Goal: Task Accomplishment & Management: Use online tool/utility

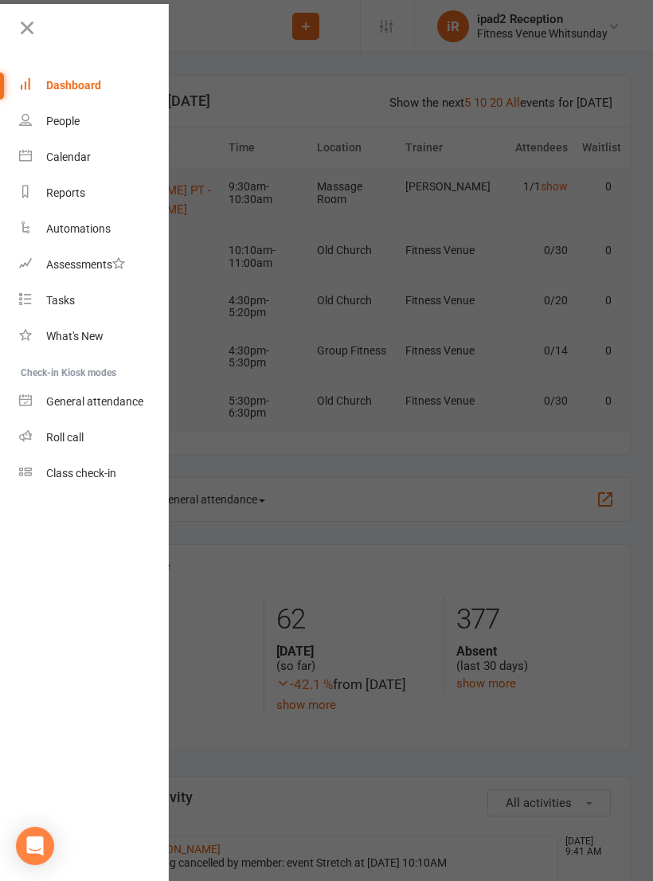
click at [82, 443] on div "Roll call" at bounding box center [64, 437] width 37 height 13
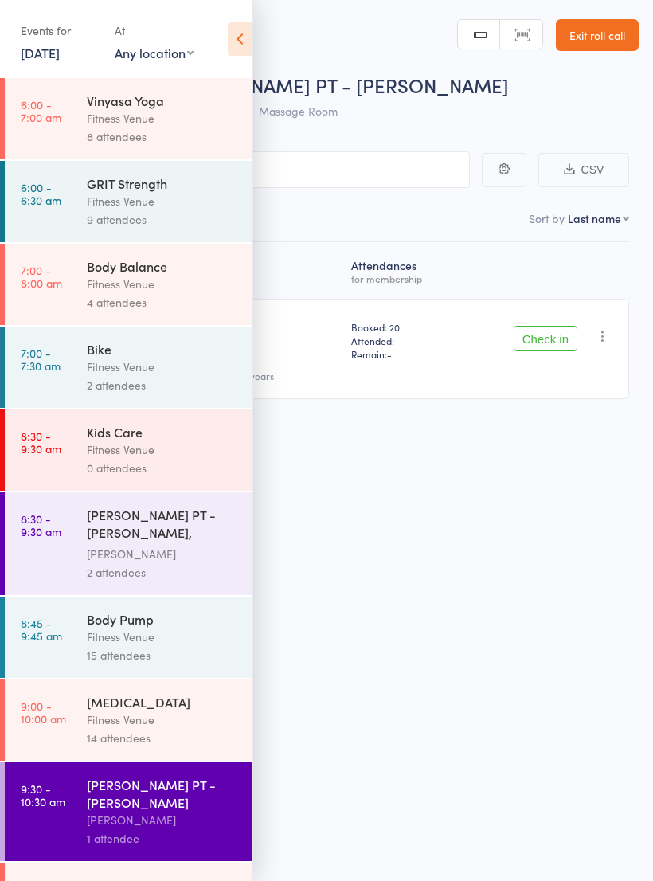
click at [144, 458] on div "Fitness Venue" at bounding box center [163, 450] width 152 height 18
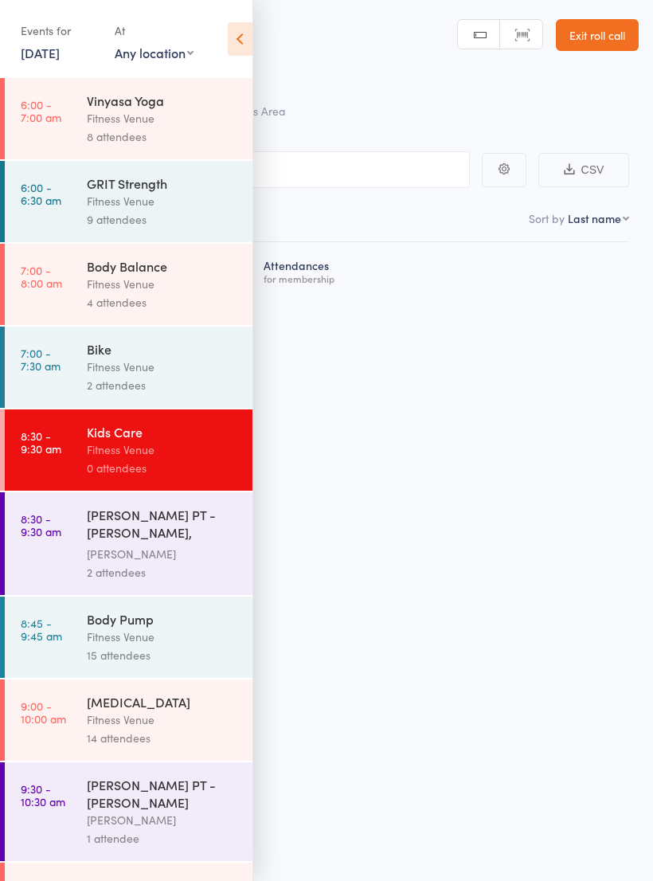
click at [250, 25] on icon at bounding box center [240, 38] width 25 height 33
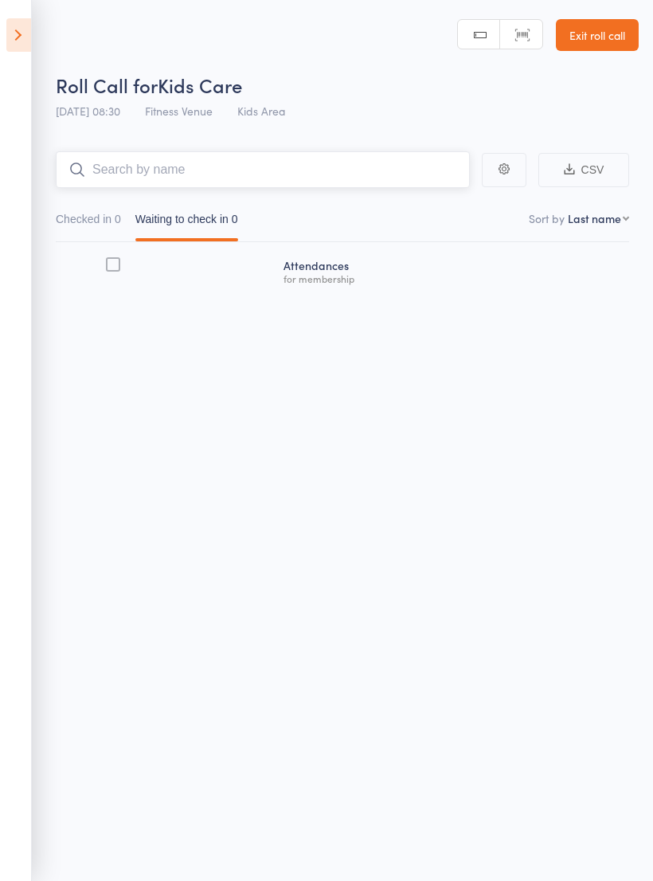
click at [268, 186] on input "search" at bounding box center [263, 169] width 414 height 37
type input "Spirit"
click at [435, 196] on link "Drop in" at bounding box center [428, 203] width 52 height 25
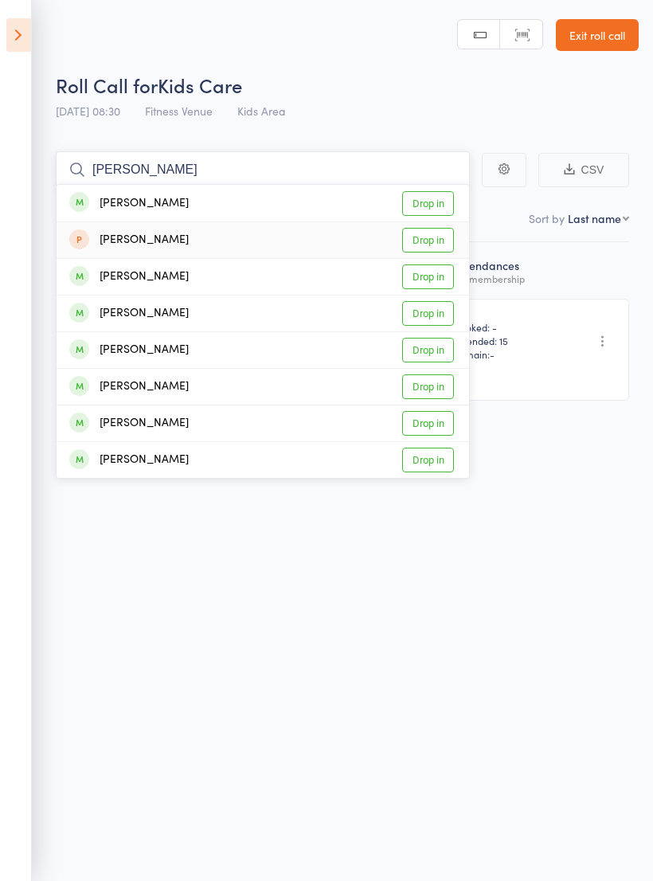
type input "Sophia"
click at [444, 240] on link "Drop in" at bounding box center [428, 240] width 52 height 25
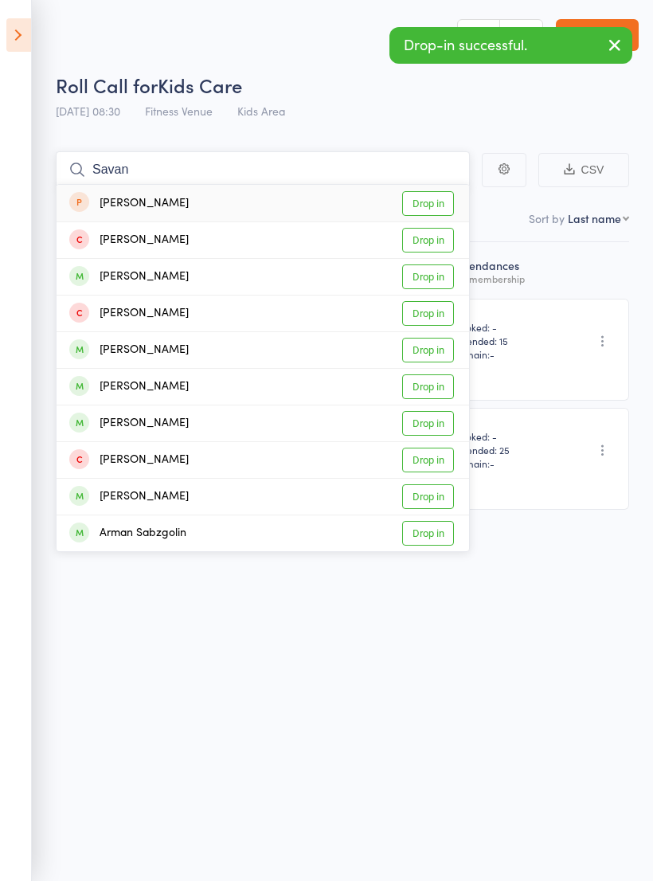
type input "Savan"
click at [430, 203] on link "Drop in" at bounding box center [428, 203] width 52 height 25
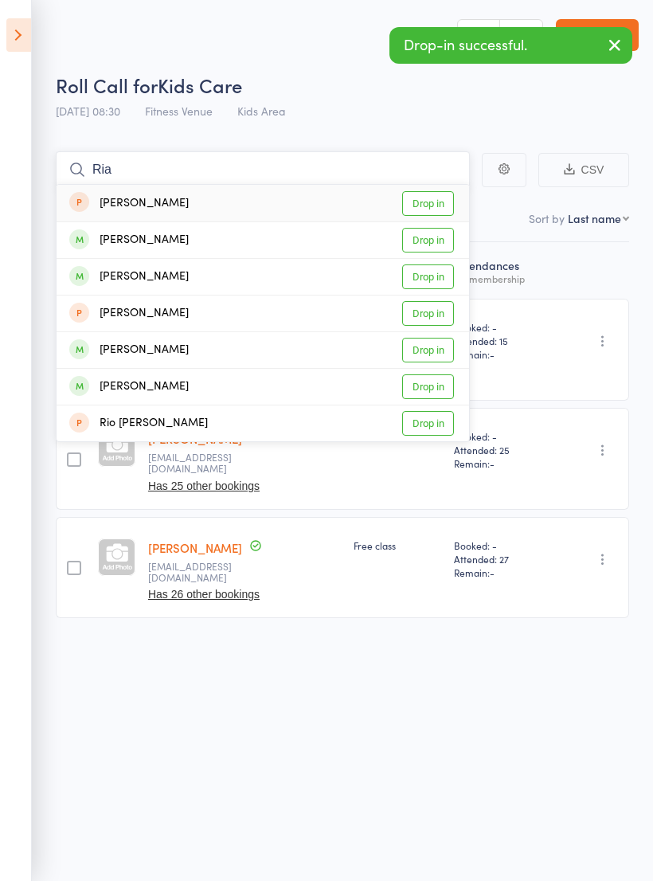
type input "Ria"
click at [438, 206] on link "Drop in" at bounding box center [428, 203] width 52 height 25
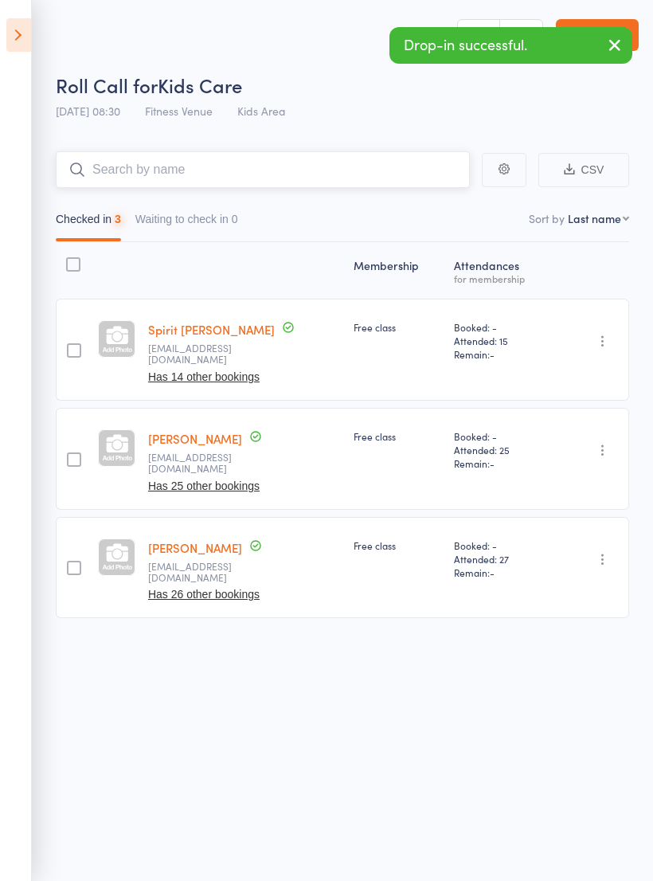
click at [274, 177] on input "search" at bounding box center [263, 169] width 414 height 37
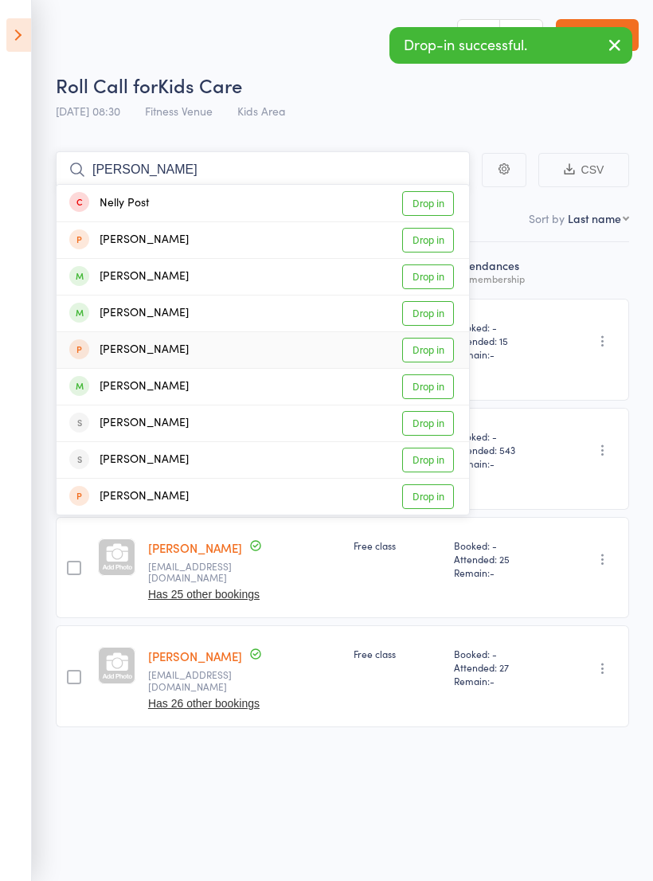
type input "Nell"
click at [433, 351] on link "Drop in" at bounding box center [428, 350] width 52 height 25
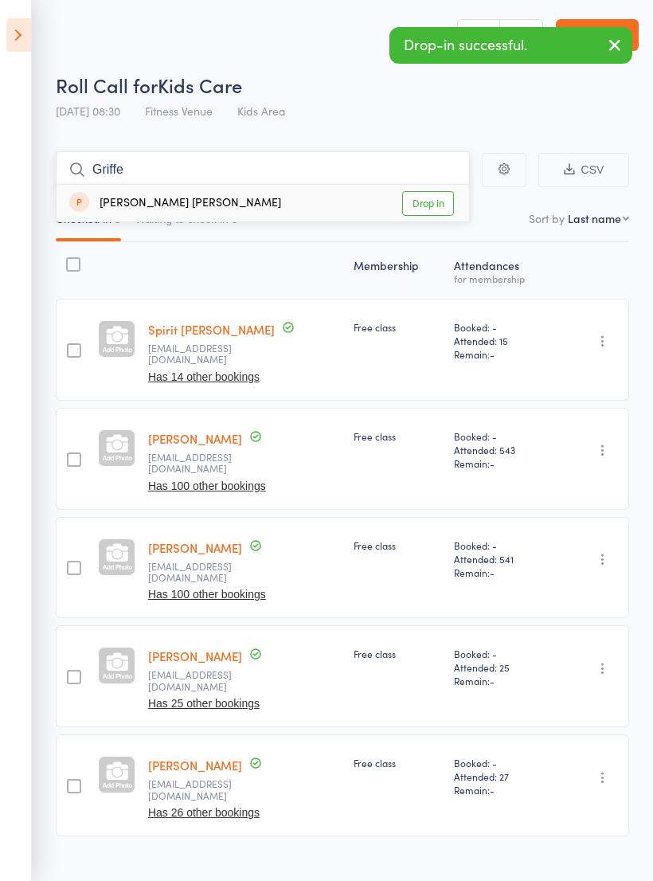
type input "Griffe"
click at [424, 197] on link "Drop in" at bounding box center [428, 203] width 52 height 25
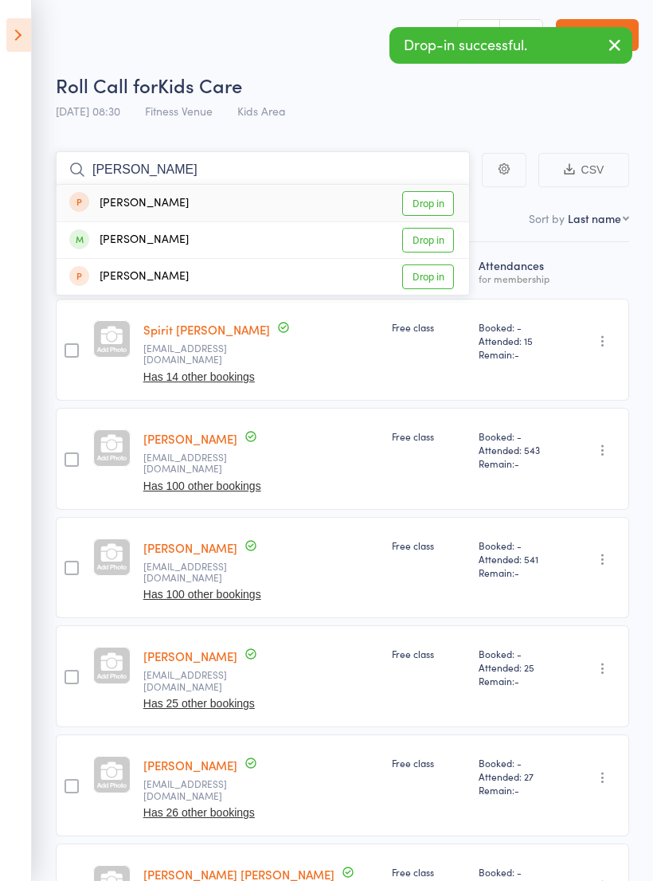
type input "Abel"
click at [434, 205] on link "Drop in" at bounding box center [428, 203] width 52 height 25
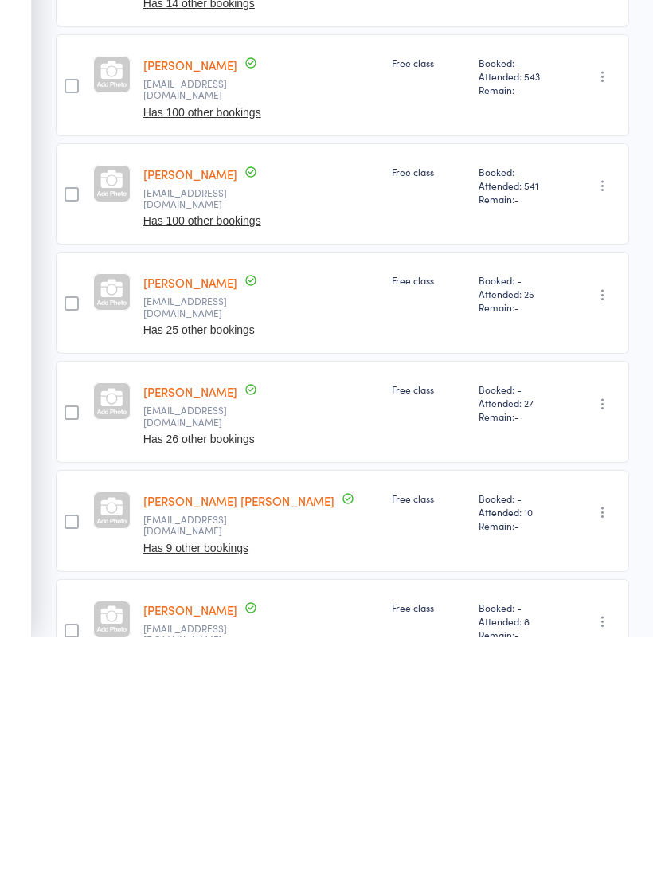
scroll to position [134, 0]
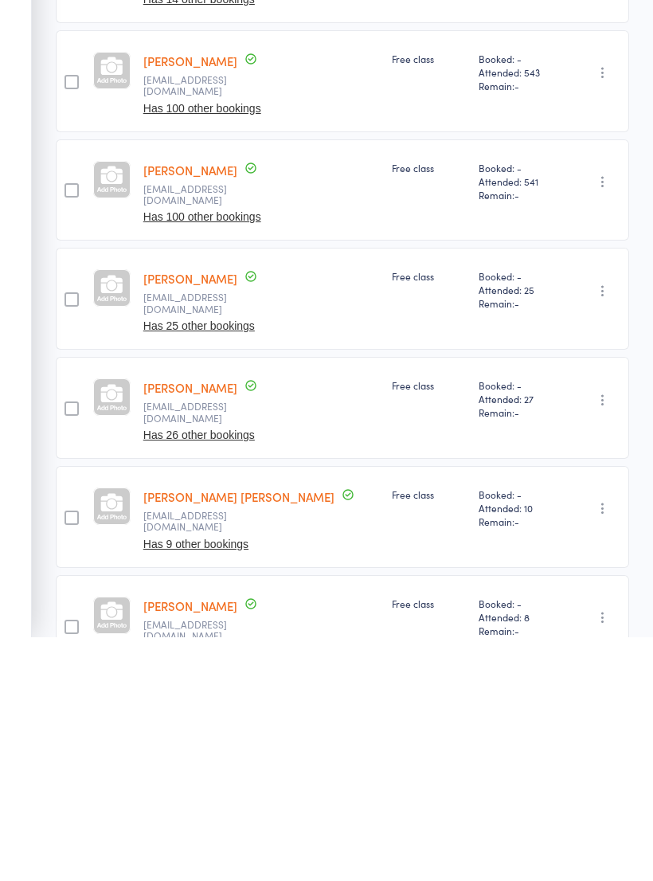
click at [221, 732] on link "[PERSON_NAME] [PERSON_NAME]" at bounding box center [238, 740] width 191 height 17
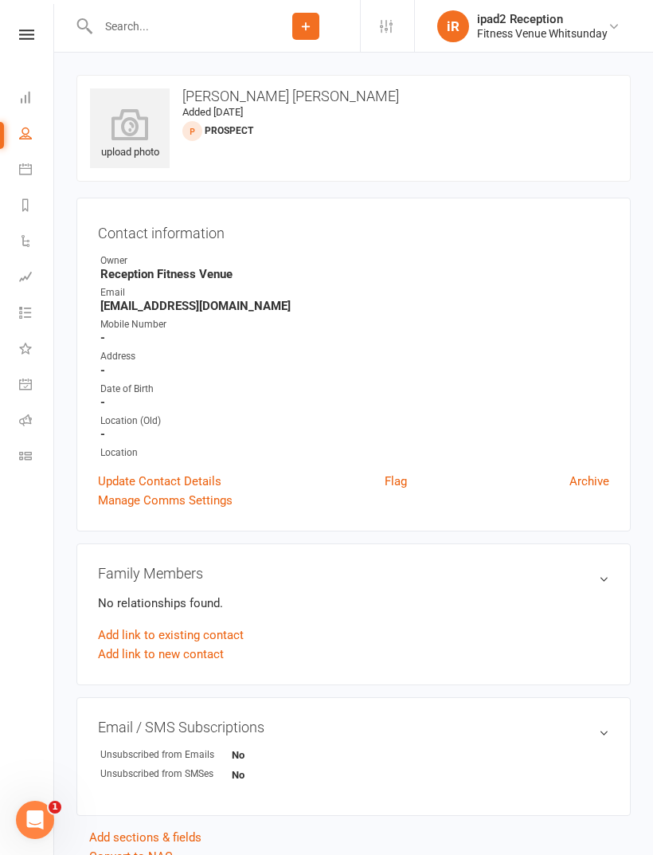
click at [28, 423] on icon at bounding box center [25, 419] width 13 height 13
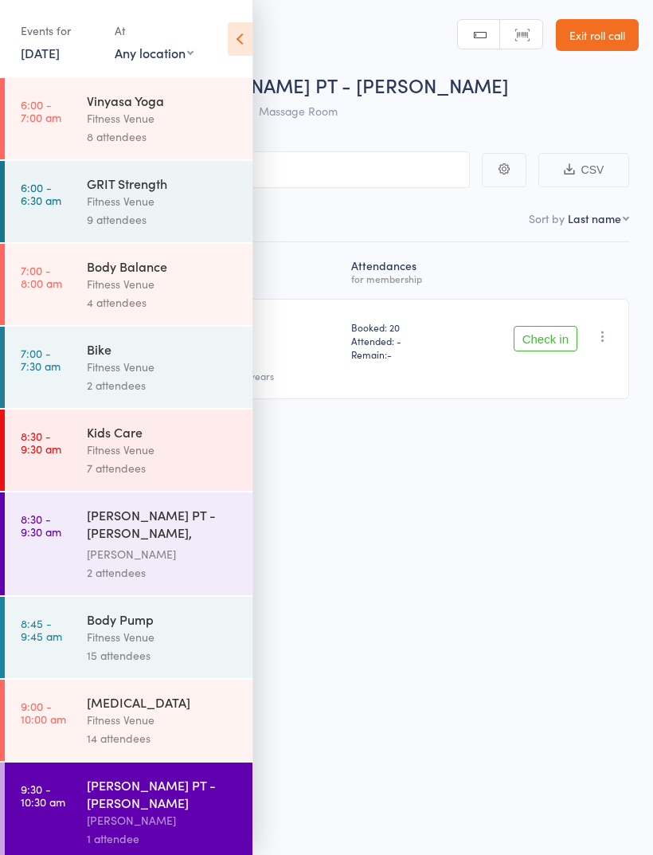
click at [112, 459] on div "Fitness Venue" at bounding box center [163, 450] width 152 height 18
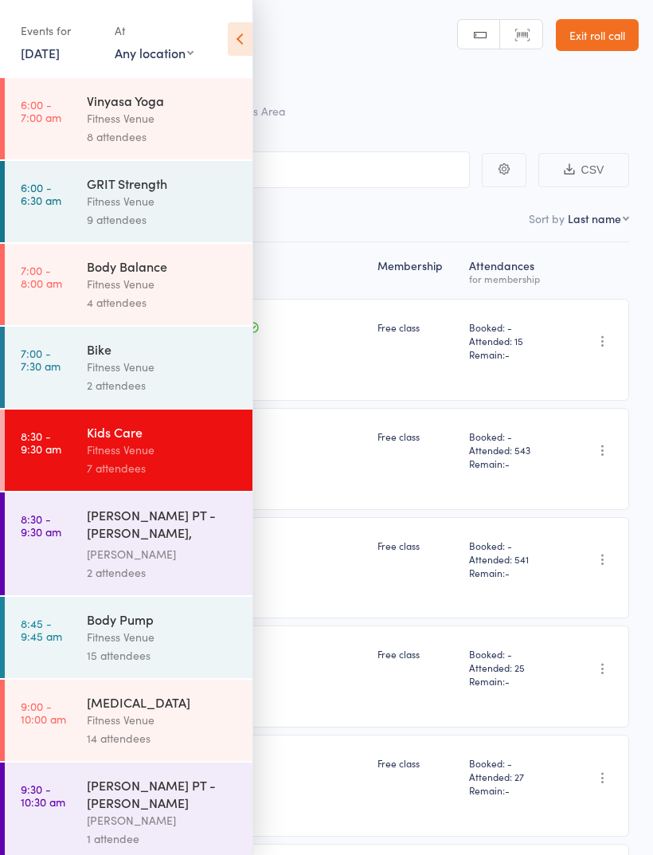
click at [238, 37] on icon at bounding box center [240, 38] width 25 height 33
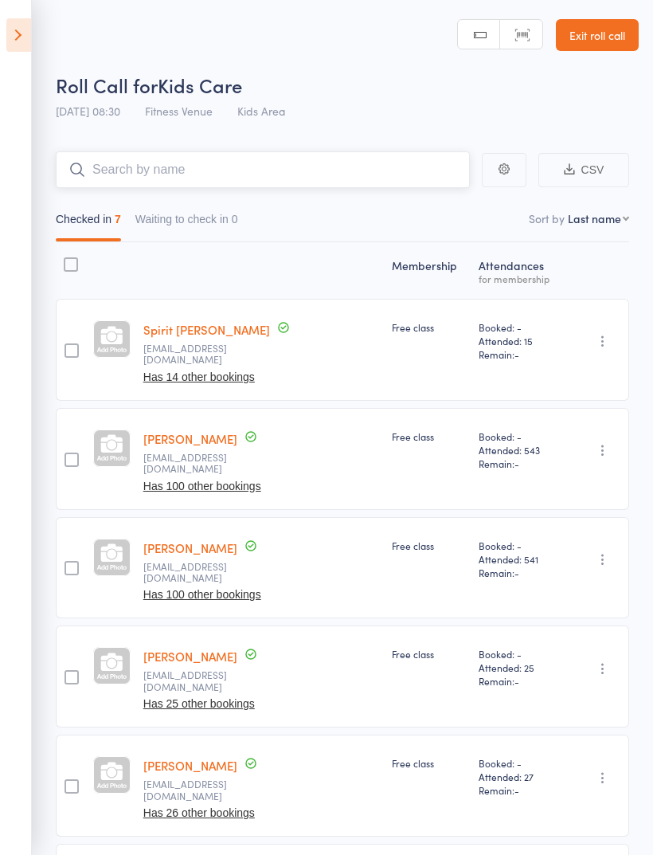
click at [297, 174] on input "search" at bounding box center [263, 169] width 414 height 37
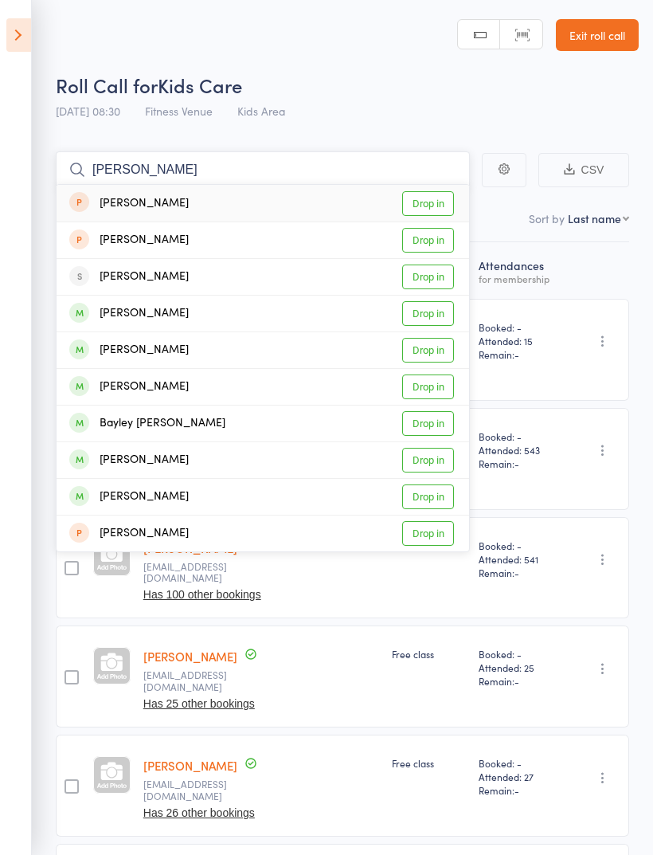
type input "[PERSON_NAME]"
click at [425, 246] on link "Drop in" at bounding box center [428, 240] width 52 height 25
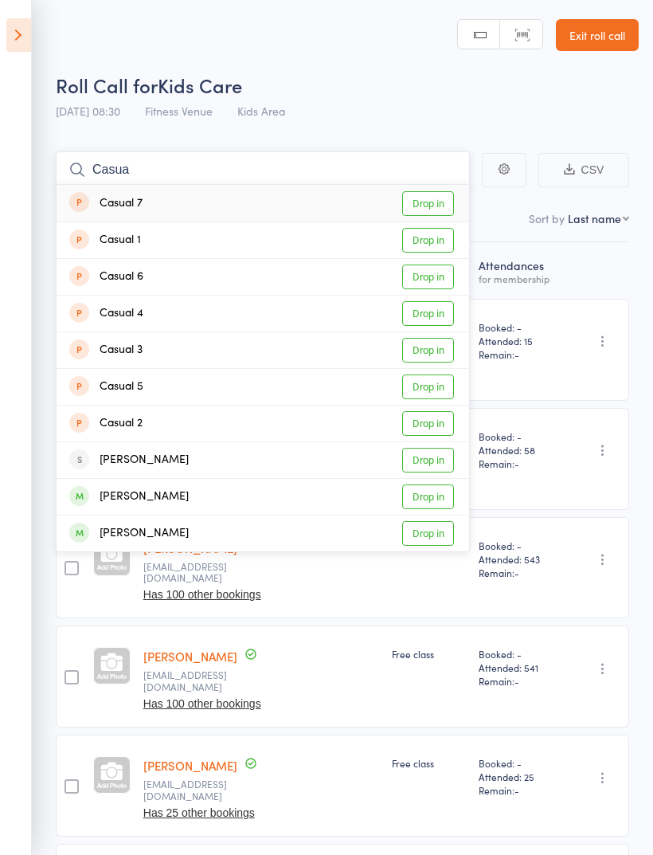
type input "Casua"
click at [436, 241] on link "Drop in" at bounding box center [428, 240] width 52 height 25
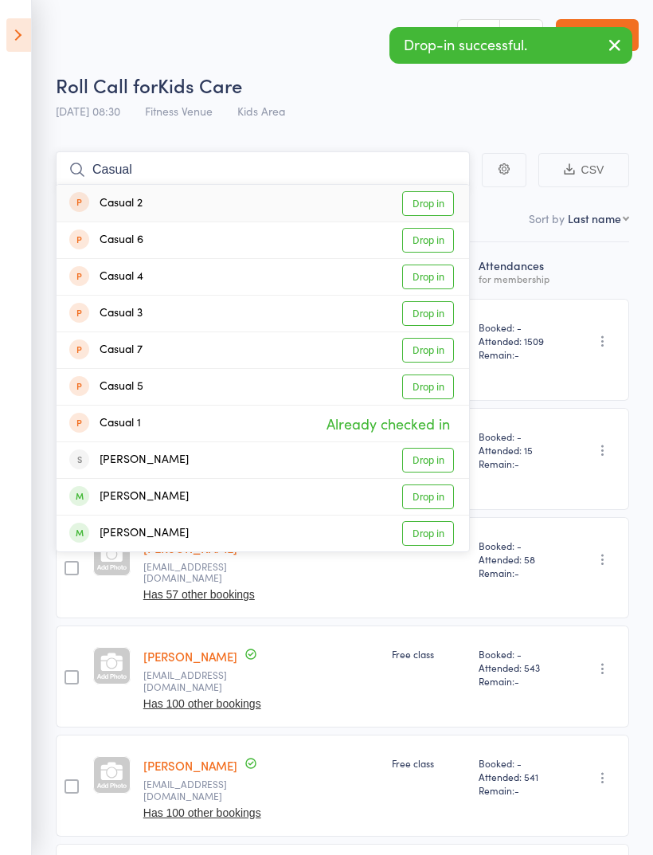
type input "Casual"
click at [438, 214] on link "Drop in" at bounding box center [428, 203] width 52 height 25
